Goal: Information Seeking & Learning: Learn about a topic

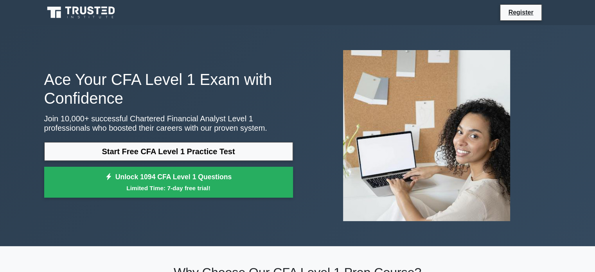
scroll to position [20, 0]
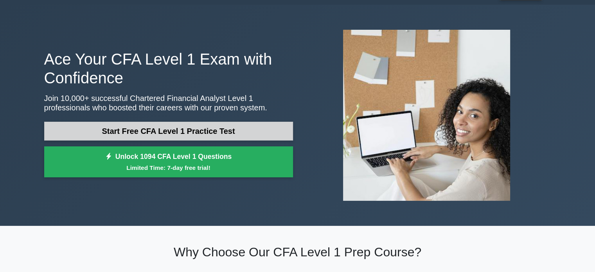
click at [109, 132] on link "Start Free CFA Level 1 Practice Test" at bounding box center [168, 131] width 249 height 19
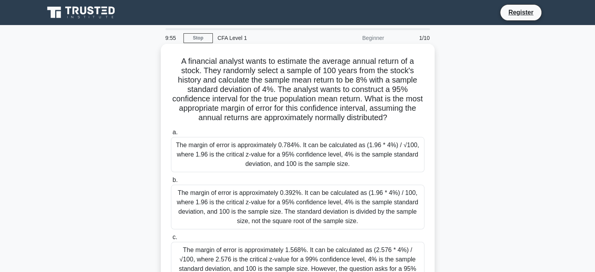
click at [198, 157] on div "The margin of error is approximately 0.784%. It can be calculated as (1.96 * 4%…" at bounding box center [297, 154] width 253 height 35
click at [171, 135] on input "a. The margin of error is approximately 0.784%. It can be calculated as (1.96 *…" at bounding box center [171, 132] width 0 height 5
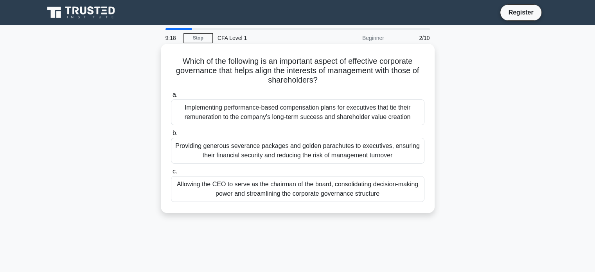
click at [314, 109] on div "Implementing performance-based compensation plans for executives that tie their…" at bounding box center [297, 112] width 253 height 26
click at [171, 97] on input "a. Implementing performance-based compensation plans for executives that tie th…" at bounding box center [171, 94] width 0 height 5
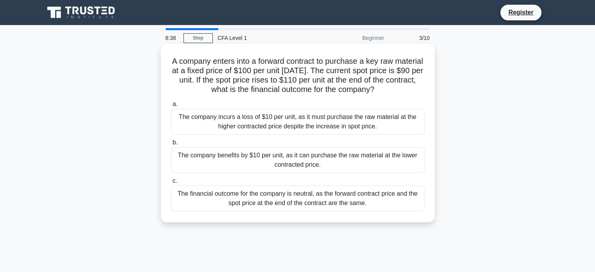
click at [269, 165] on div "The company benefits by $10 per unit, as it can purchase the raw material at th…" at bounding box center [297, 160] width 253 height 26
click at [171, 145] on input "b. The company benefits by $10 per unit, as it can purchase the raw material at…" at bounding box center [171, 142] width 0 height 5
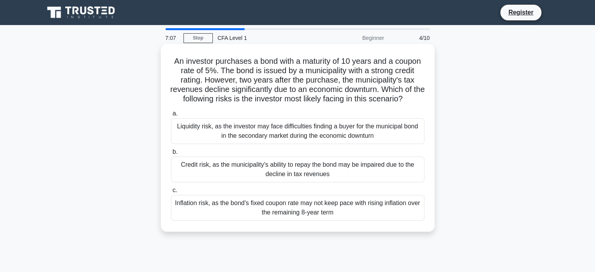
click at [338, 134] on div "Liquidity risk, as the investor may face difficulties finding a buyer for the m…" at bounding box center [297, 131] width 253 height 26
click at [171, 116] on input "a. Liquidity risk, as the investor may face difficulties finding a buyer for th…" at bounding box center [171, 113] width 0 height 5
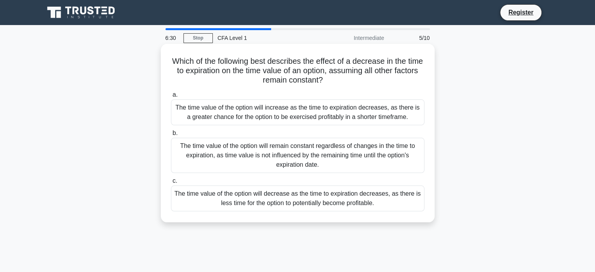
click at [366, 208] on div "The time value of the option will decrease as the time to expiration decreases,…" at bounding box center [297, 198] width 253 height 26
click at [171, 183] on input "c. The time value of the option will decrease as the time to expiration decreas…" at bounding box center [171, 180] width 0 height 5
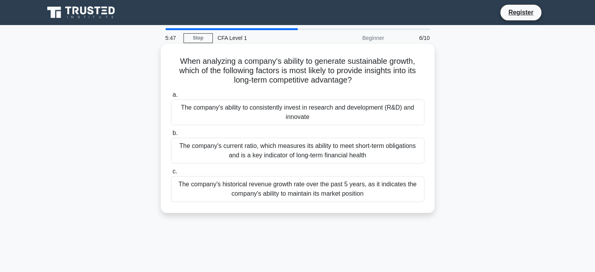
click at [314, 112] on div "The company's ability to consistently invest in research and development (R&D) …" at bounding box center [297, 112] width 253 height 26
click at [171, 97] on input "a. The company's ability to consistently invest in research and development (R&…" at bounding box center [171, 94] width 0 height 5
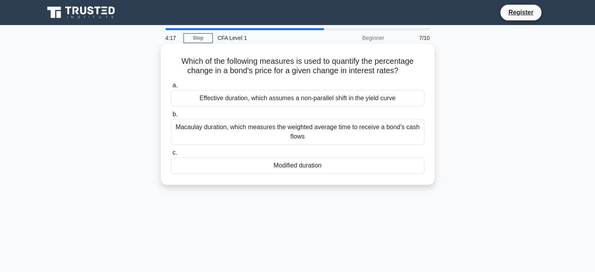
click at [277, 164] on div "Modified duration" at bounding box center [297, 165] width 253 height 16
click at [171, 155] on input "c. Modified duration" at bounding box center [171, 152] width 0 height 5
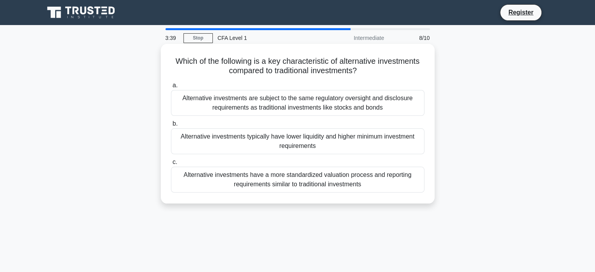
click at [347, 111] on div "Alternative investments are subject to the same regulatory oversight and disclo…" at bounding box center [297, 103] width 253 height 26
click at [171, 88] on input "a. Alternative investments are subject to the same regulatory oversight and dis…" at bounding box center [171, 85] width 0 height 5
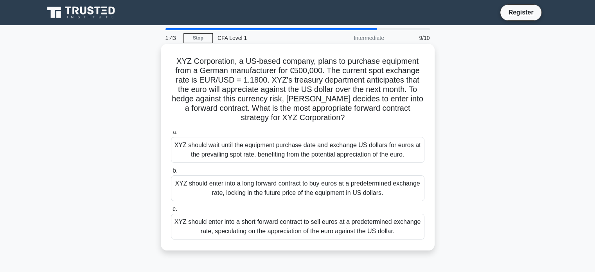
click at [343, 201] on div "XYZ should enter into a long forward contract to buy euros at a predetermined e…" at bounding box center [297, 188] width 253 height 26
click at [171, 173] on input "b. XYZ should enter into a long forward contract to buy euros at a predetermine…" at bounding box center [171, 170] width 0 height 5
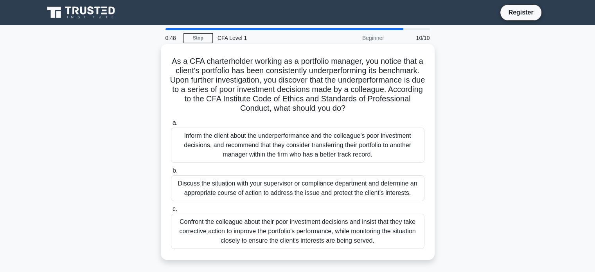
click at [306, 190] on div "Discuss the situation with your supervisor or compliance department and determi…" at bounding box center [297, 188] width 253 height 26
click at [171, 173] on input "b. Discuss the situation with your supervisor or compliance department and dete…" at bounding box center [171, 170] width 0 height 5
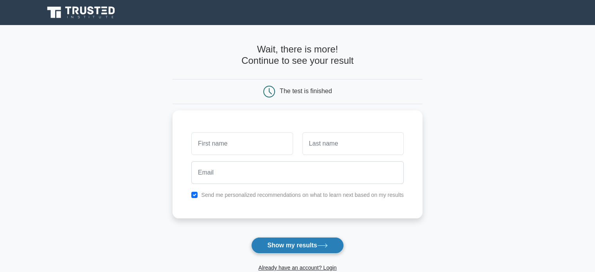
click at [306, 243] on button "Show my results" at bounding box center [297, 245] width 92 height 16
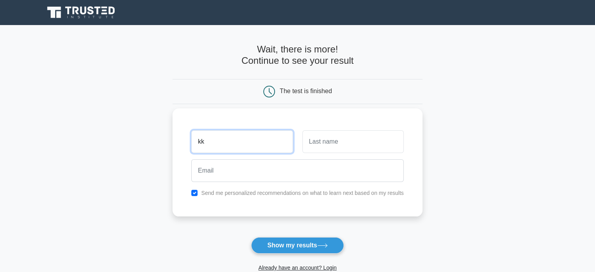
type input "kk"
click at [361, 133] on input "text" at bounding box center [352, 141] width 101 height 23
type input "ll"
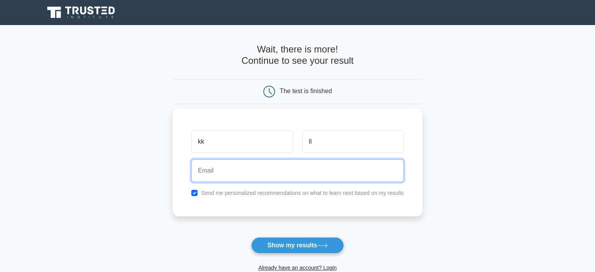
click at [325, 170] on input "email" at bounding box center [297, 170] width 212 height 23
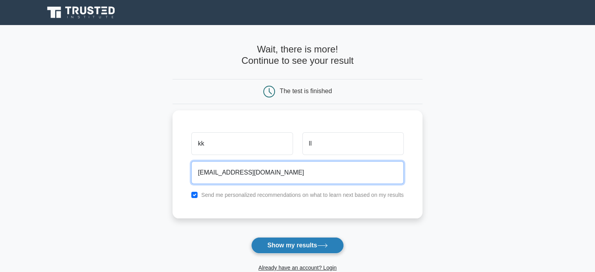
type input "xyz@gmail.com"
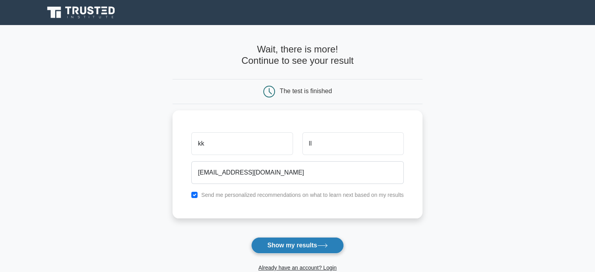
click at [332, 246] on button "Show my results" at bounding box center [297, 245] width 92 height 16
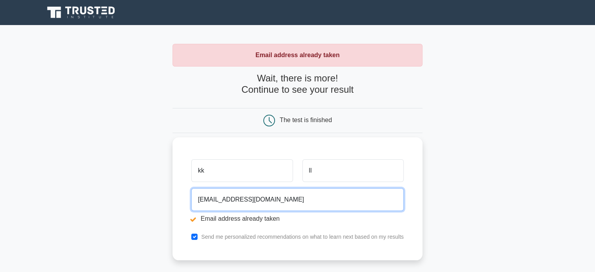
click at [242, 203] on input "[EMAIL_ADDRESS][DOMAIN_NAME]" at bounding box center [297, 199] width 212 height 23
click at [204, 199] on input "[EMAIL_ADDRESS][DOMAIN_NAME]" at bounding box center [297, 199] width 212 height 23
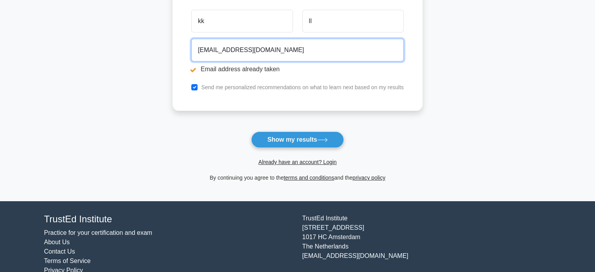
scroll to position [164, 0]
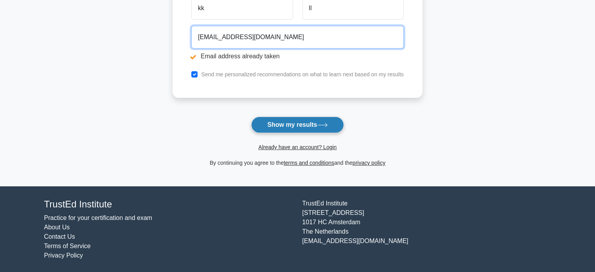
type input "[EMAIL_ADDRESS][DOMAIN_NAME]"
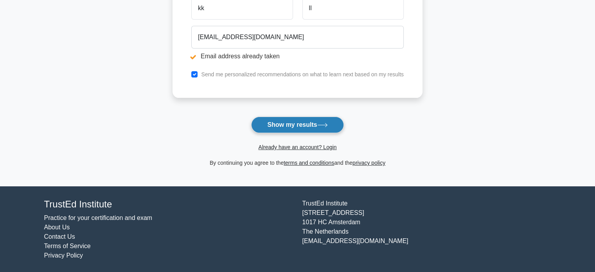
click at [312, 122] on button "Show my results" at bounding box center [297, 125] width 92 height 16
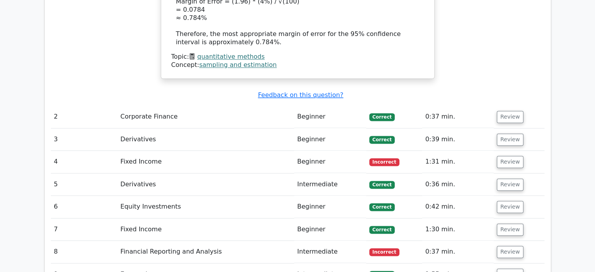
scroll to position [1079, 0]
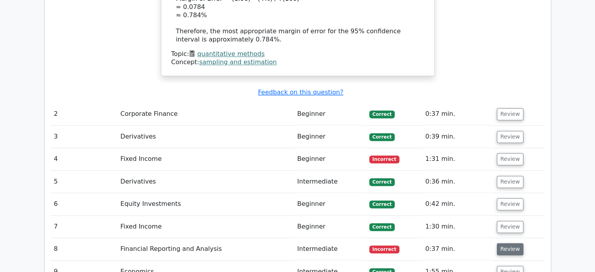
click at [499, 243] on button "Review" at bounding box center [510, 249] width 27 height 12
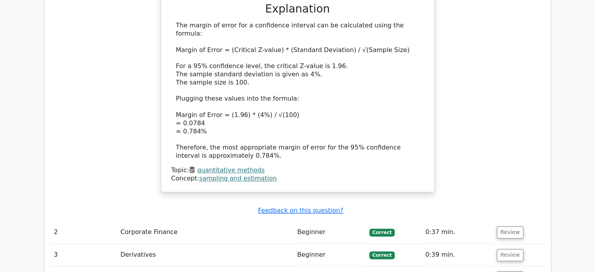
scroll to position [990, 0]
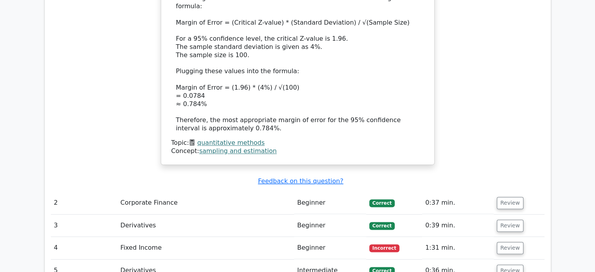
click at [281, 237] on td "Fixed Income" at bounding box center [205, 248] width 177 height 22
click at [508, 242] on button "Review" at bounding box center [510, 248] width 27 height 12
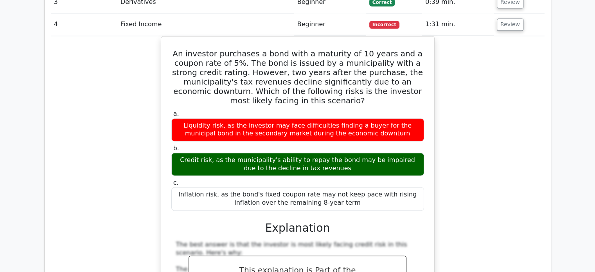
scroll to position [1212, 0]
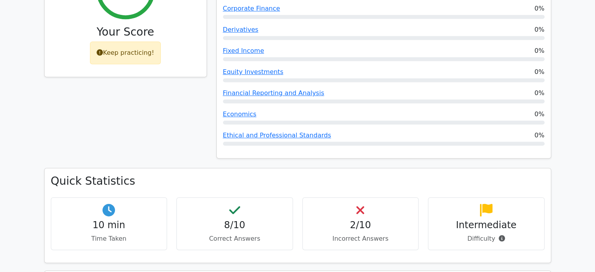
scroll to position [367, 0]
